Goal: Check status: Check status

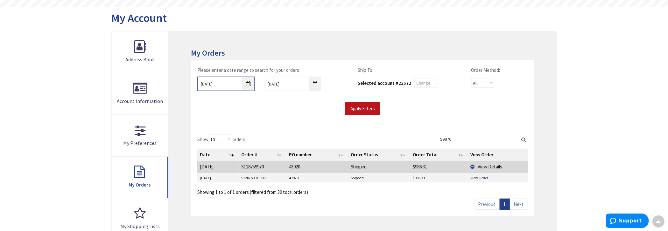
click at [246, 85] on input "9/29/2025" at bounding box center [225, 84] width 57 height 14
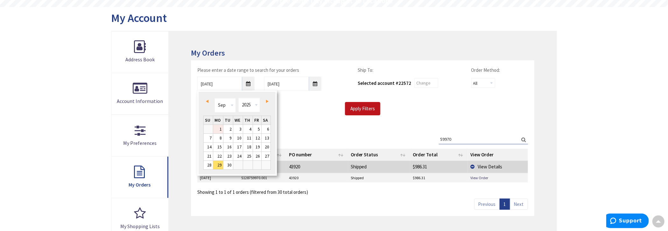
click at [222, 127] on link "1" at bounding box center [218, 129] width 10 height 9
type input "09/01/2025"
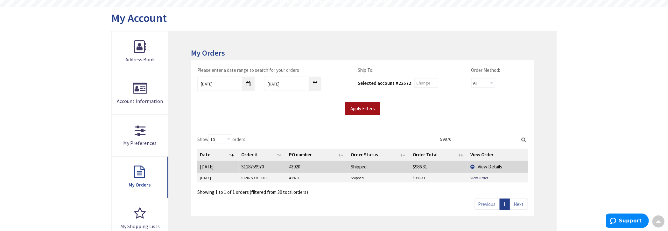
click at [369, 110] on input "Apply Filters" at bounding box center [362, 108] width 35 height 13
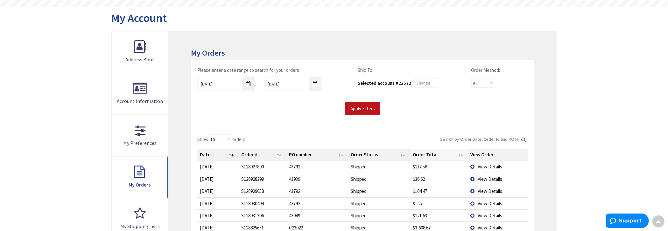
click at [424, 152] on th "Order Total" at bounding box center [439, 155] width 58 height 12
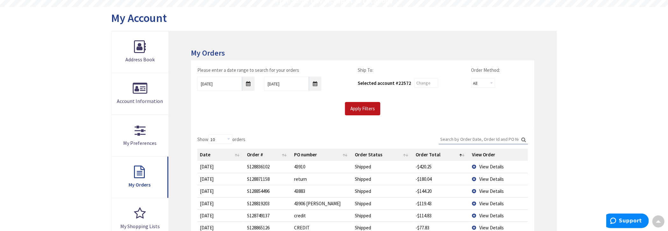
scroll to position [95, 0]
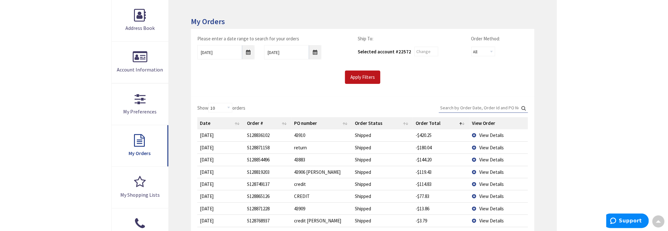
click at [488, 146] on span "View Details" at bounding box center [491, 148] width 24 height 6
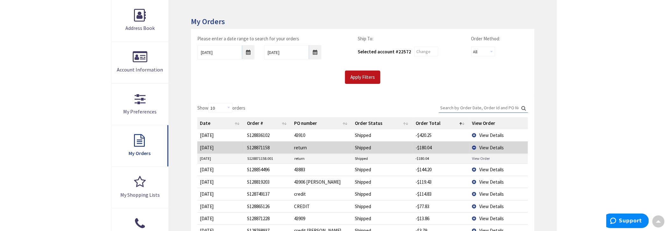
click at [485, 156] on link "View Order" at bounding box center [481, 158] width 18 height 5
click at [473, 146] on td "View Details" at bounding box center [498, 148] width 58 height 12
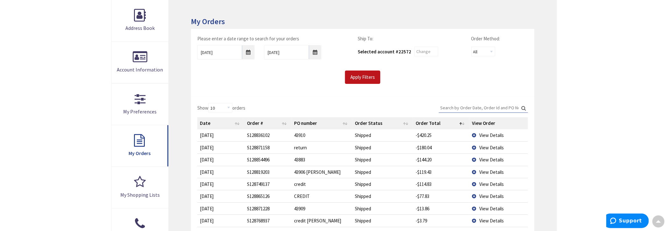
click at [485, 185] on span "View Details" at bounding box center [491, 184] width 24 height 6
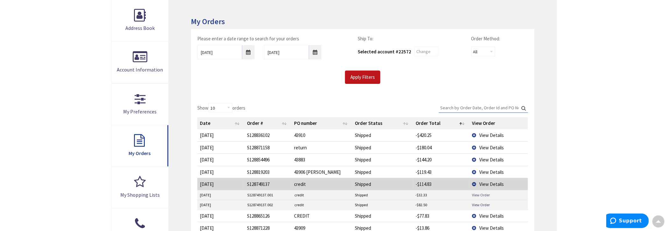
click at [481, 194] on link "View Order" at bounding box center [481, 194] width 18 height 5
click at [477, 205] on link "View Order" at bounding box center [481, 204] width 18 height 5
click at [482, 191] on td "View Order" at bounding box center [498, 196] width 59 height 10
click at [484, 192] on link "View Order" at bounding box center [481, 194] width 18 height 5
click at [472, 180] on td "View Details" at bounding box center [498, 184] width 58 height 12
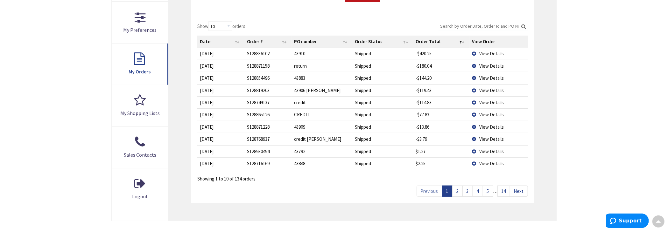
scroll to position [191, 0]
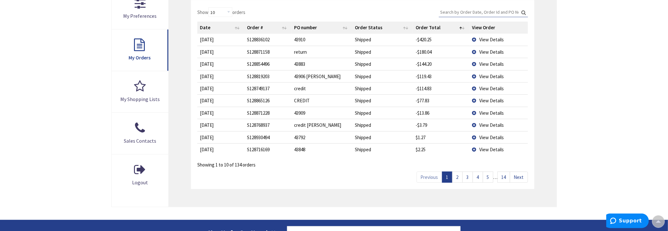
click at [484, 111] on span "View Details" at bounding box center [491, 113] width 24 height 6
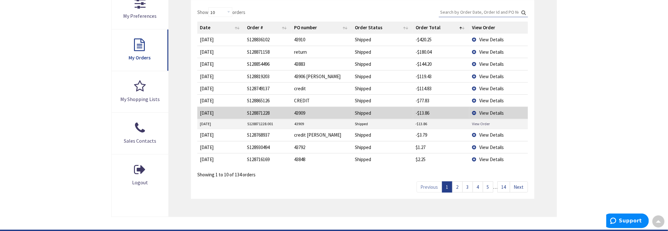
click at [484, 123] on link "View Order" at bounding box center [481, 123] width 18 height 5
click at [473, 111] on td "View Details" at bounding box center [498, 113] width 58 height 12
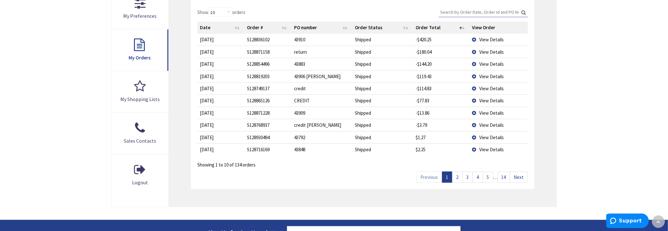
click at [489, 99] on span "View Details" at bounding box center [491, 101] width 24 height 6
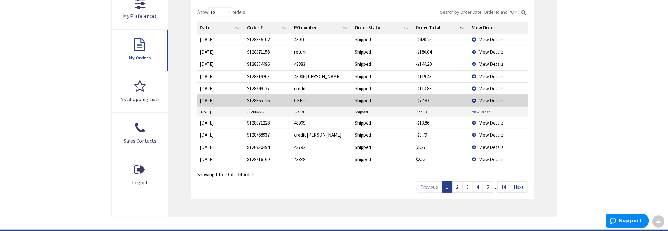
click at [482, 109] on link "View Order" at bounding box center [481, 111] width 18 height 5
click at [475, 98] on td "View Details" at bounding box center [498, 100] width 58 height 12
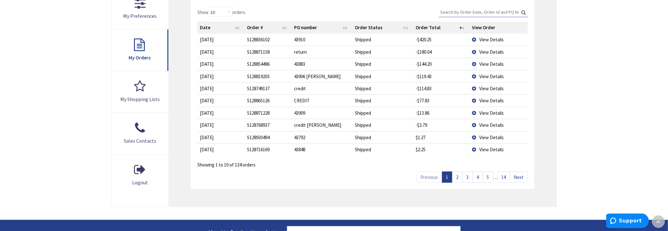
click at [495, 86] on span "View Details" at bounding box center [491, 89] width 24 height 6
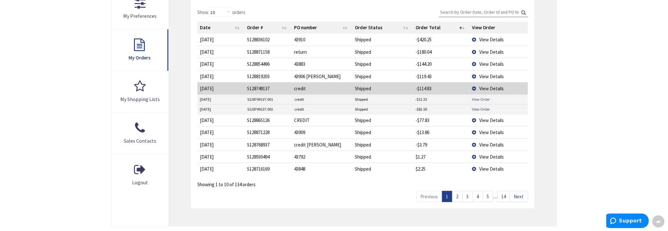
click at [480, 98] on link "View Order" at bounding box center [481, 99] width 18 height 5
click at [482, 107] on link "View Order" at bounding box center [481, 109] width 18 height 5
click at [475, 87] on td "View Details" at bounding box center [498, 88] width 58 height 12
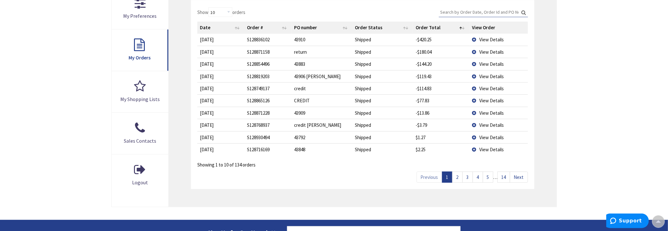
click at [479, 76] on span "View Details" at bounding box center [491, 76] width 24 height 6
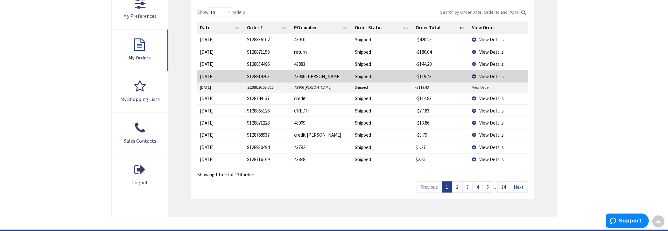
click at [479, 87] on link "View Order" at bounding box center [481, 87] width 18 height 5
click at [475, 75] on td "View Details" at bounding box center [498, 76] width 58 height 12
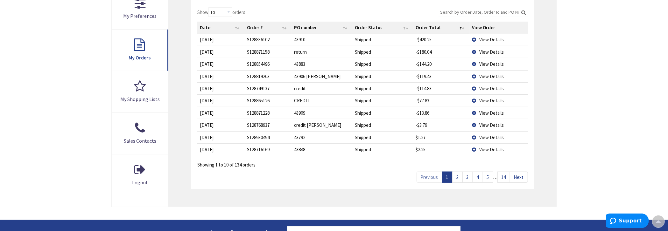
click at [482, 62] on span "View Details" at bounding box center [491, 64] width 24 height 6
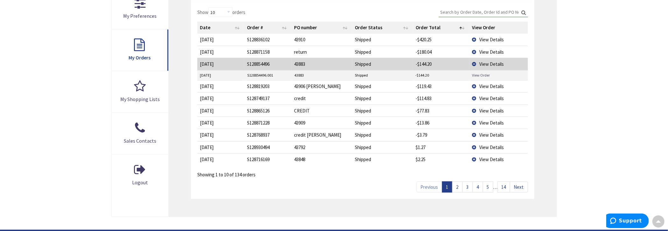
click at [484, 77] on link "View Order" at bounding box center [481, 75] width 18 height 5
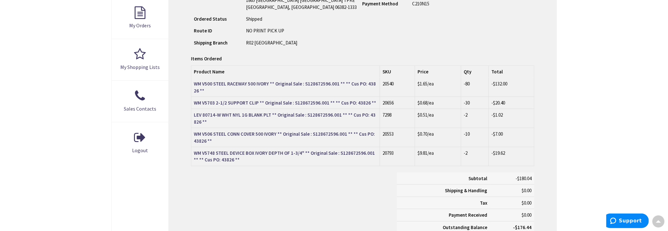
type input "[GEOGRAPHIC_DATA][PERSON_NAME], [GEOGRAPHIC_DATA]"
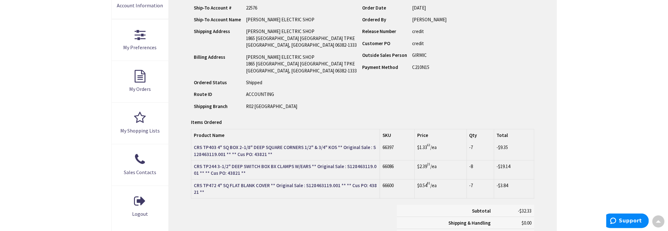
scroll to position [159, 0]
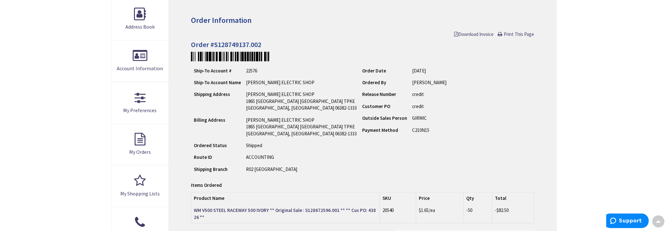
scroll to position [96, 0]
click at [463, 33] on span "Download Invoice" at bounding box center [473, 35] width 39 height 6
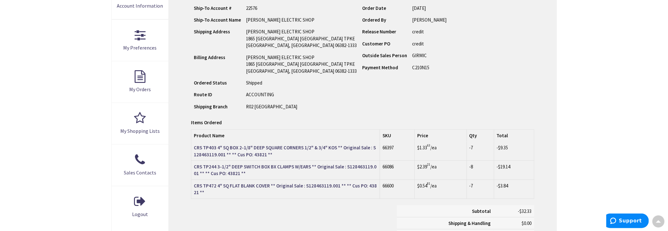
scroll to position [159, 0]
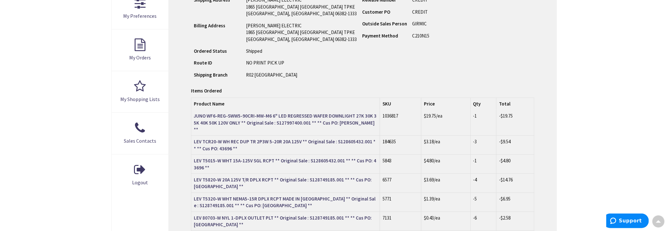
scroll to position [191, 0]
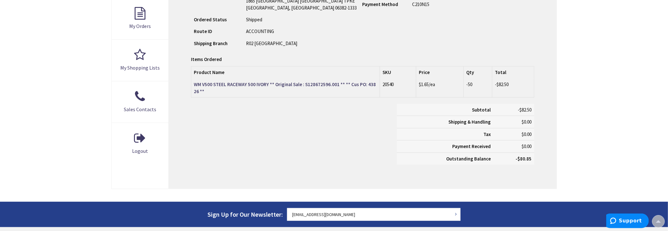
scroll to position [223, 0]
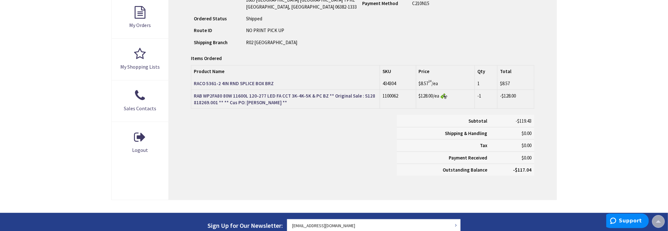
scroll to position [223, 0]
